Goal: Task Accomplishment & Management: Manage account settings

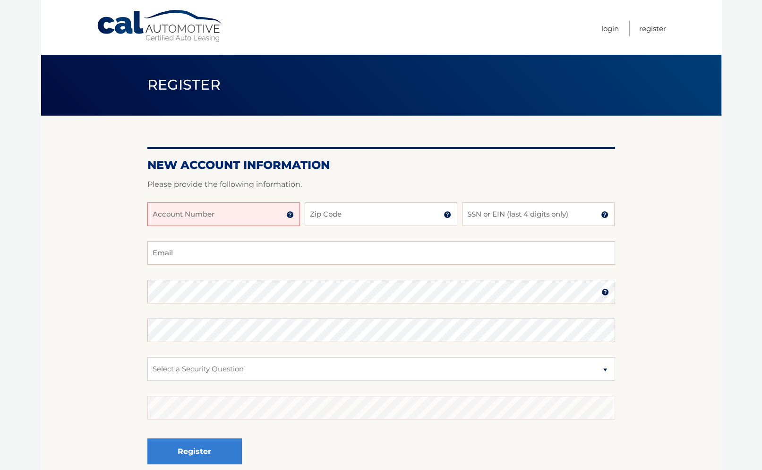
click at [192, 210] on input "Account Number" at bounding box center [223, 215] width 153 height 24
type input "44456007737"
click at [331, 214] on input "Zip Code" at bounding box center [381, 215] width 153 height 24
type input "14586"
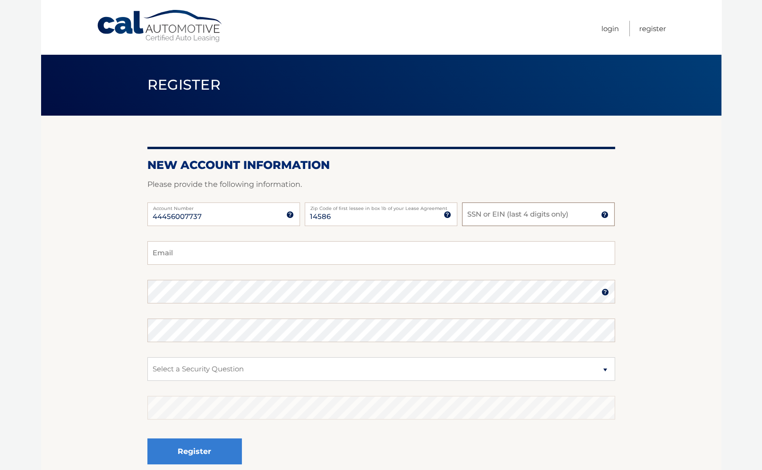
click at [473, 218] on input "SSN or EIN (last 4 digits only)" at bounding box center [538, 215] width 153 height 24
type input "0"
type input "3615"
click at [168, 255] on input "Email" at bounding box center [381, 253] width 468 height 24
type input "sah3615@rit.edu"
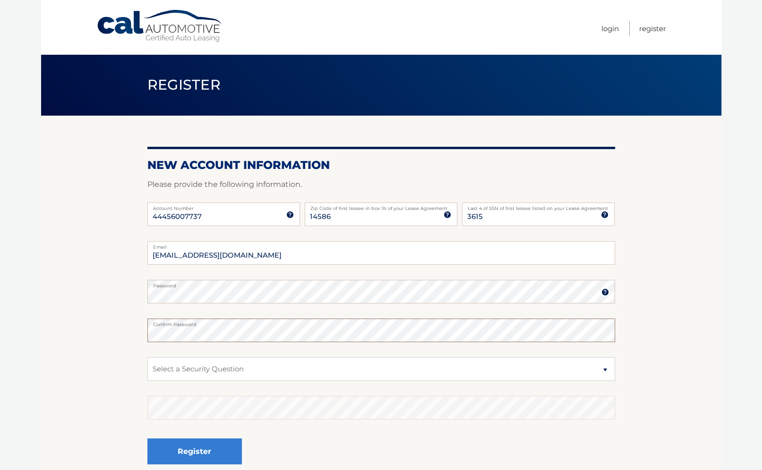
scroll to position [47, 0]
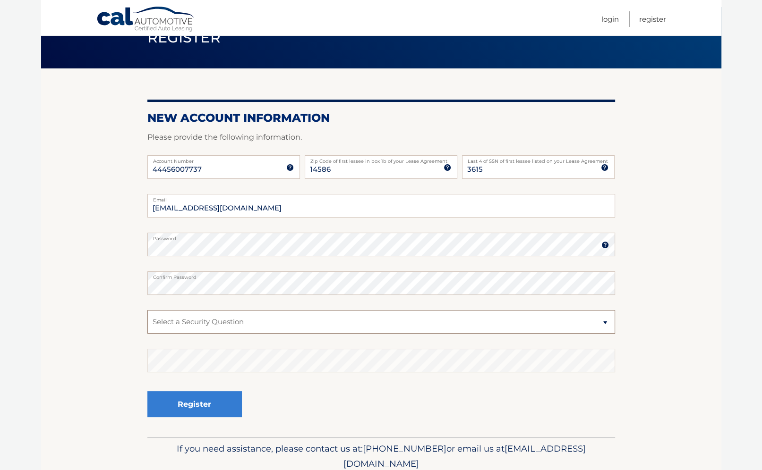
click at [607, 322] on select "Select a Security Question What was the name of your elementary school? What is…" at bounding box center [381, 322] width 468 height 24
select select "2"
click at [147, 310] on select "Select a Security Question What was the name of your elementary school? What is…" at bounding box center [381, 322] width 468 height 24
click at [197, 403] on button "Register" at bounding box center [194, 405] width 94 height 26
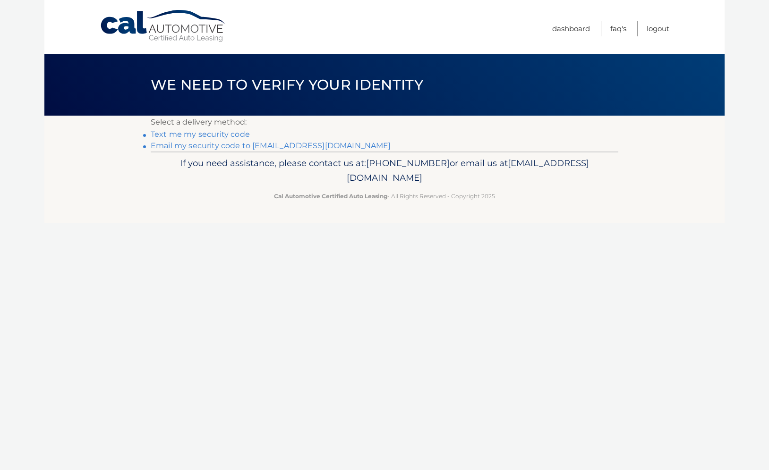
click at [183, 132] on link "Text me my security code" at bounding box center [200, 134] width 99 height 9
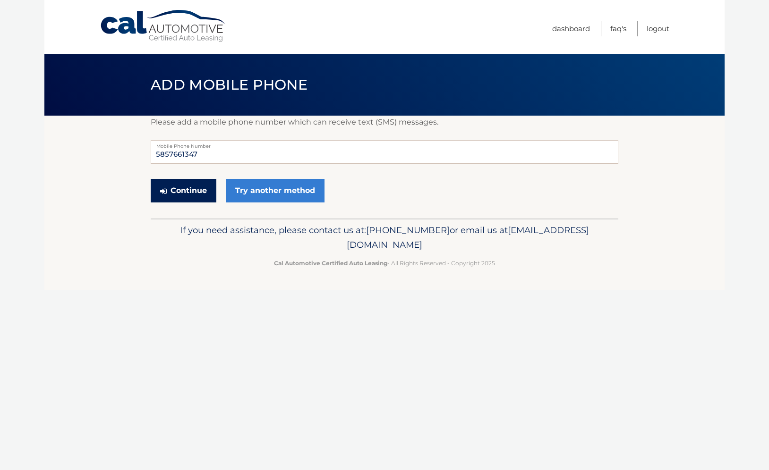
click at [188, 189] on button "Continue" at bounding box center [184, 191] width 66 height 24
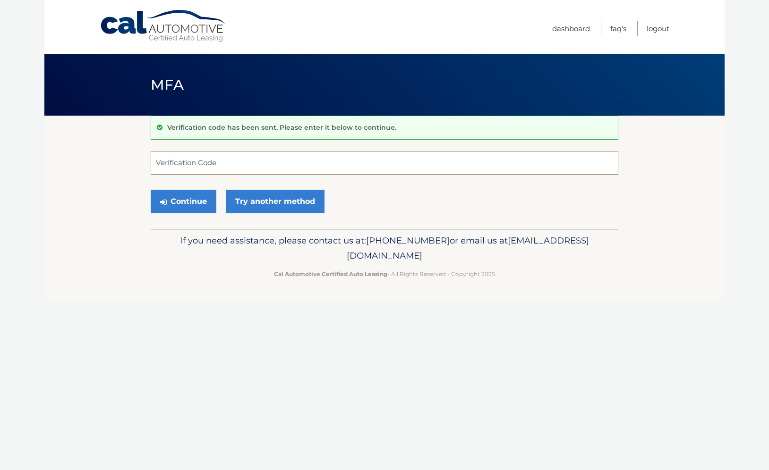
click at [158, 164] on input "Verification Code" at bounding box center [385, 163] width 468 height 24
type input "448397"
click at [188, 201] on button "Continue" at bounding box center [184, 202] width 66 height 24
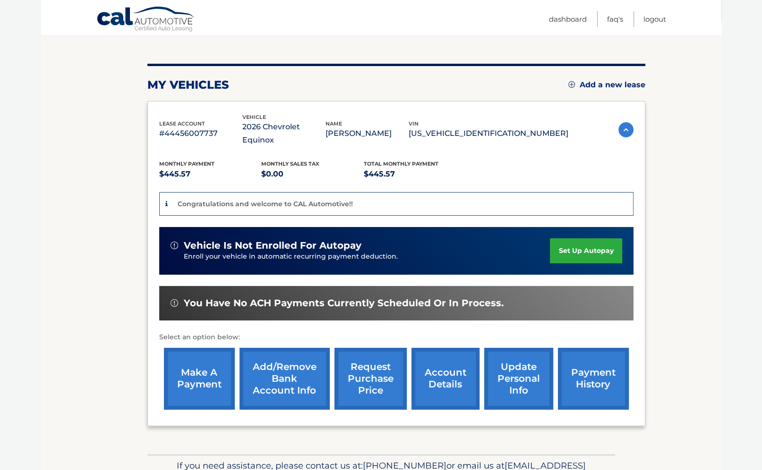
scroll to position [136, 0]
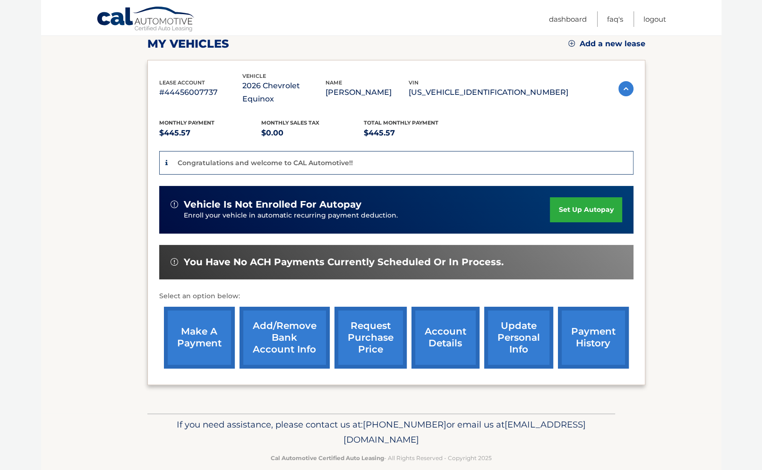
click at [279, 326] on link "Add/Remove bank account info" at bounding box center [284, 338] width 90 height 62
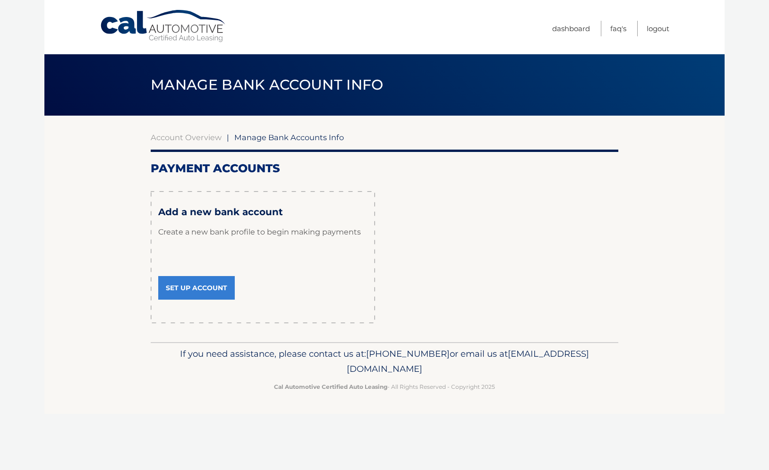
click at [196, 286] on link "Set Up Account" at bounding box center [196, 288] width 77 height 24
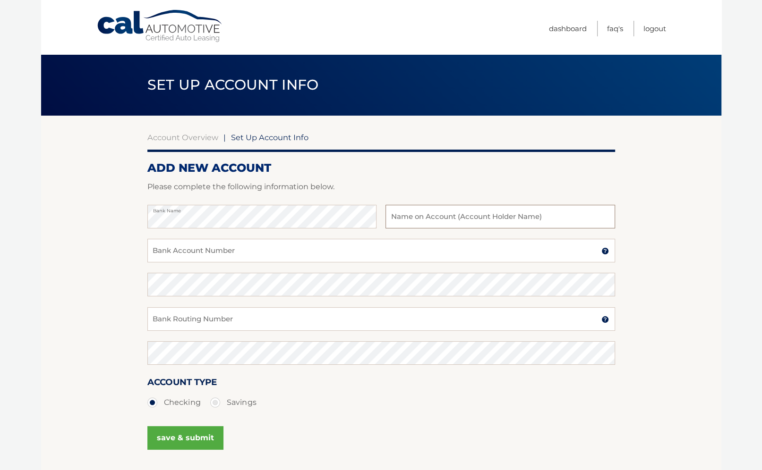
click at [412, 211] on input "text" at bounding box center [499, 217] width 229 height 24
type input "[PERSON_NAME]"
click at [156, 251] on input "Bank Account Number" at bounding box center [381, 251] width 468 height 24
type input "7275250806"
click at [168, 318] on input "Bank Routing Number" at bounding box center [381, 320] width 468 height 24
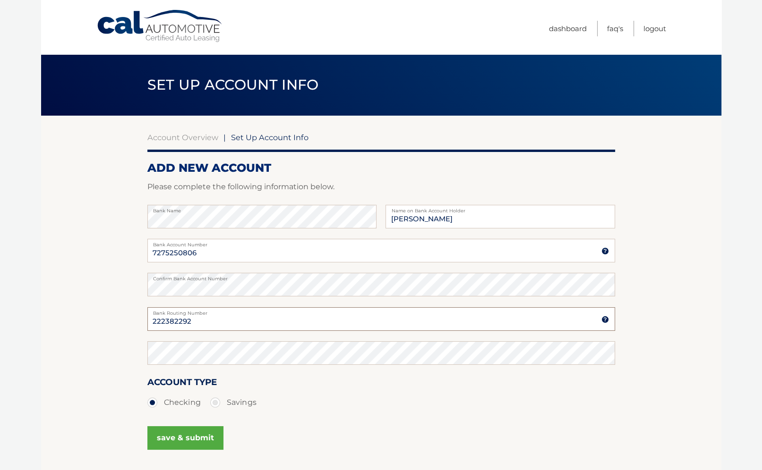
type input "222382292"
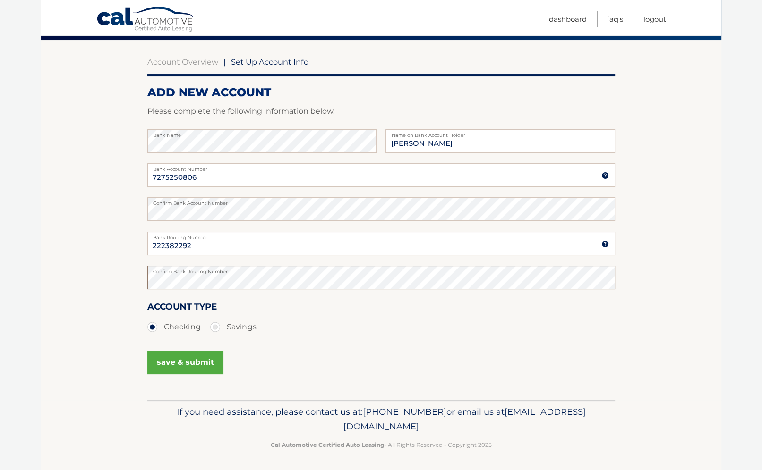
scroll to position [77, 0]
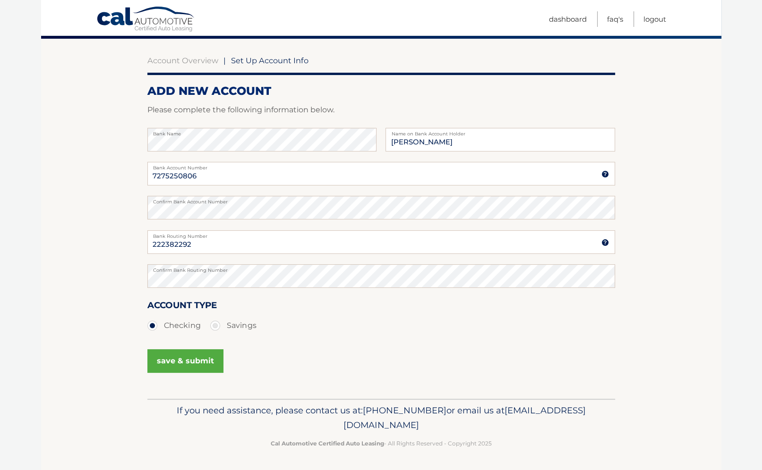
click at [182, 360] on button "save & submit" at bounding box center [185, 362] width 76 height 24
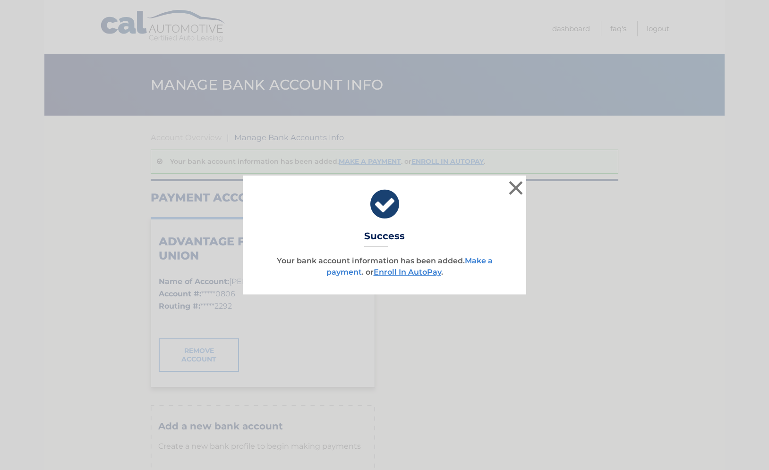
click at [480, 262] on link "Make a payment" at bounding box center [409, 267] width 166 height 20
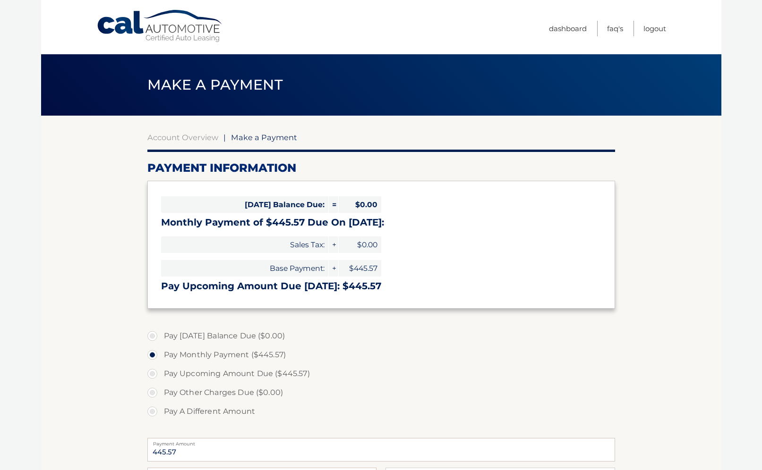
select select "NDgyNGY0YmQtOTRkYS00NzA2LWJhMWEtYmMyYmM1MTQyM2Y0"
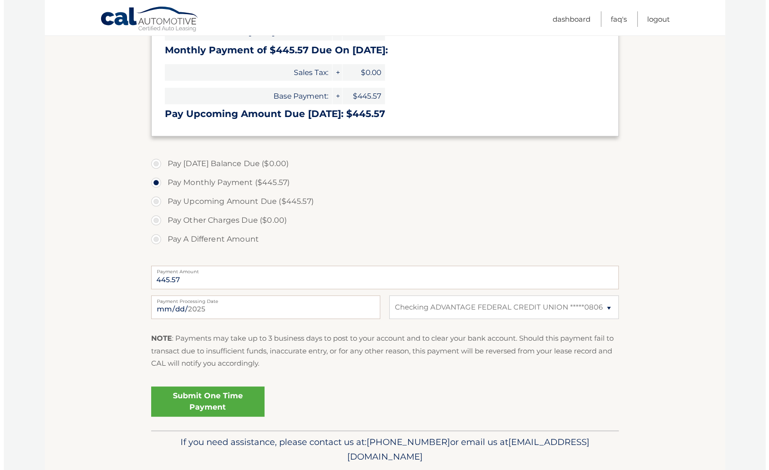
scroll to position [189, 0]
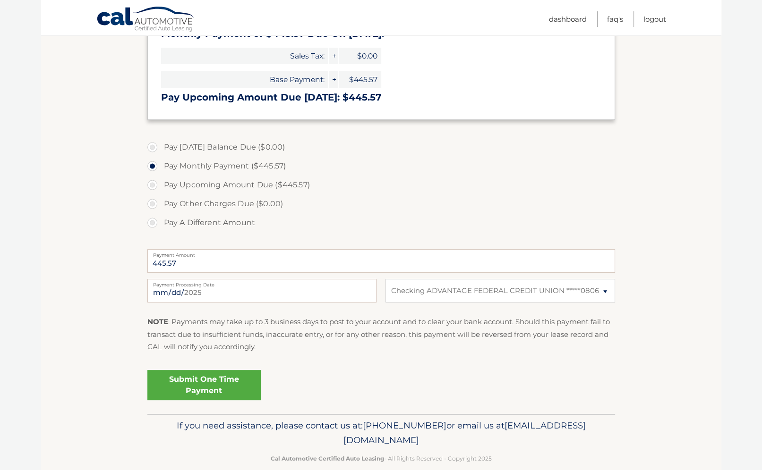
click at [202, 380] on link "Submit One Time Payment" at bounding box center [203, 385] width 113 height 30
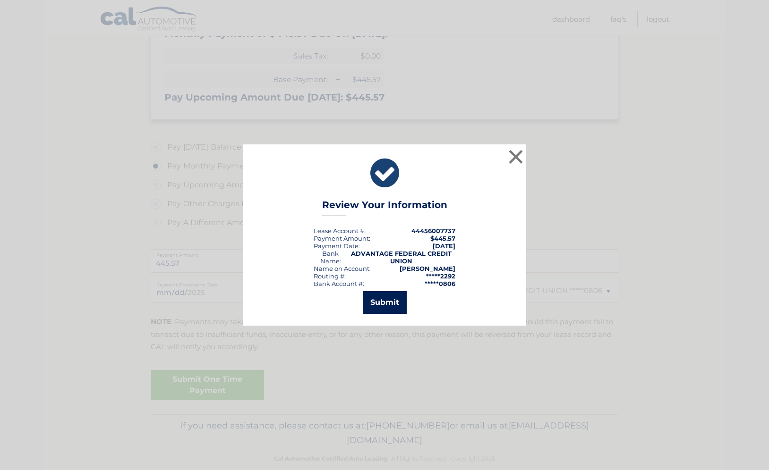
click at [389, 303] on button "Submit" at bounding box center [385, 302] width 44 height 23
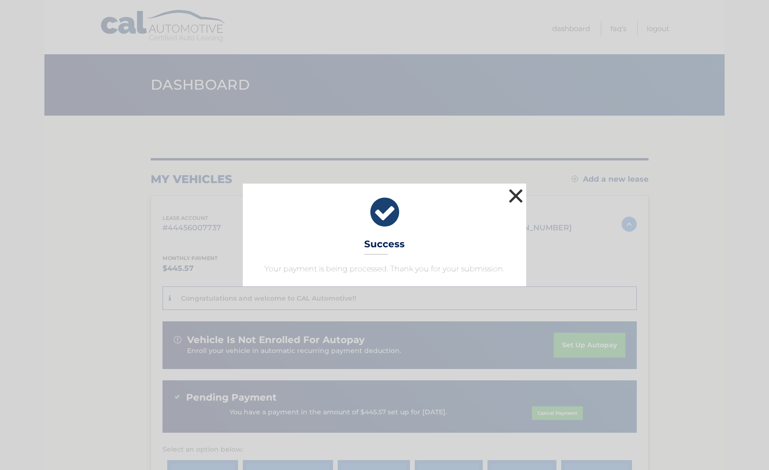
click at [514, 194] on button "×" at bounding box center [515, 196] width 19 height 19
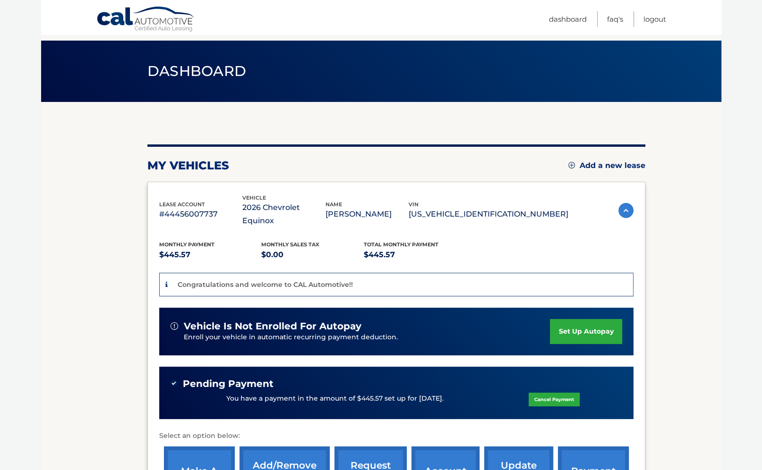
scroll to position [12, 0]
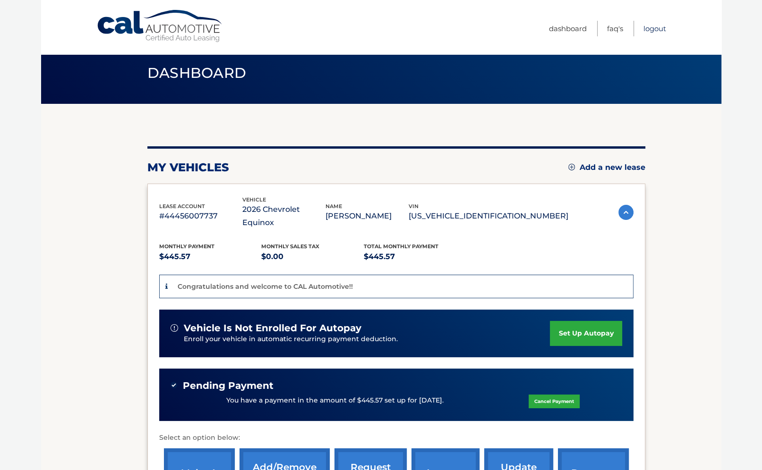
click at [659, 29] on link "Logout" at bounding box center [654, 29] width 23 height 16
